Goal: Go to known website

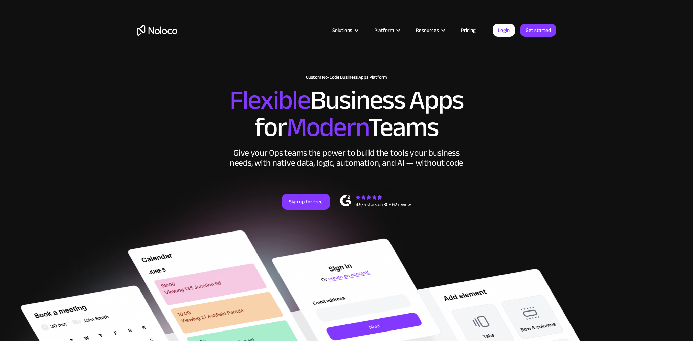
click at [492, 31] on article "Solutions Use Cases Business Types Project Management Keep track of customers, …" at bounding box center [334, 30] width 315 height 9
click at [502, 29] on link "Login" at bounding box center [504, 30] width 22 height 13
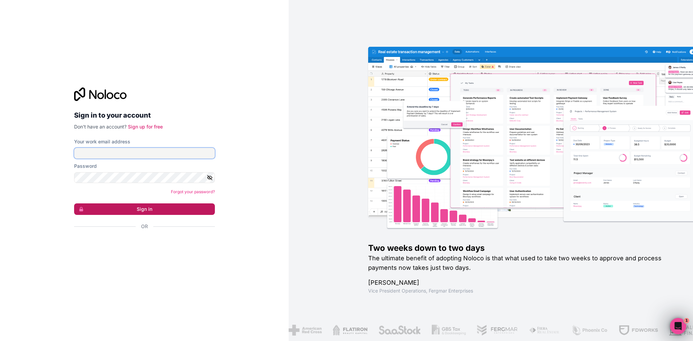
type input "[PERSON_NAME][EMAIL_ADDRESS][PERSON_NAME][DOMAIN_NAME]"
click at [140, 208] on button "Sign in" at bounding box center [144, 209] width 141 height 12
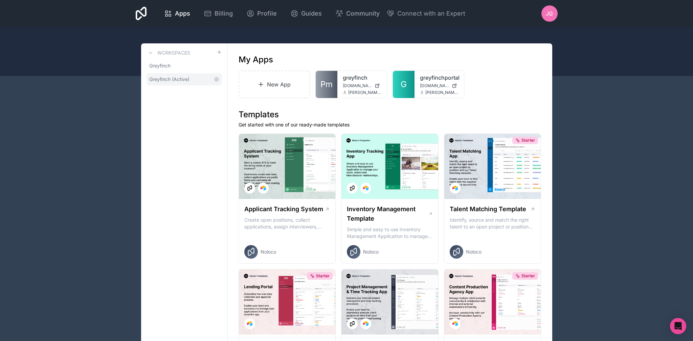
click at [173, 81] on span "Greyfinch (Active)" at bounding box center [169, 79] width 40 height 7
click at [426, 88] on span "greyfinchportal.noloco.co" at bounding box center [434, 85] width 29 height 5
click at [324, 82] on span "Pm" at bounding box center [327, 84] width 12 height 11
